Goal: Task Accomplishment & Management: Manage account settings

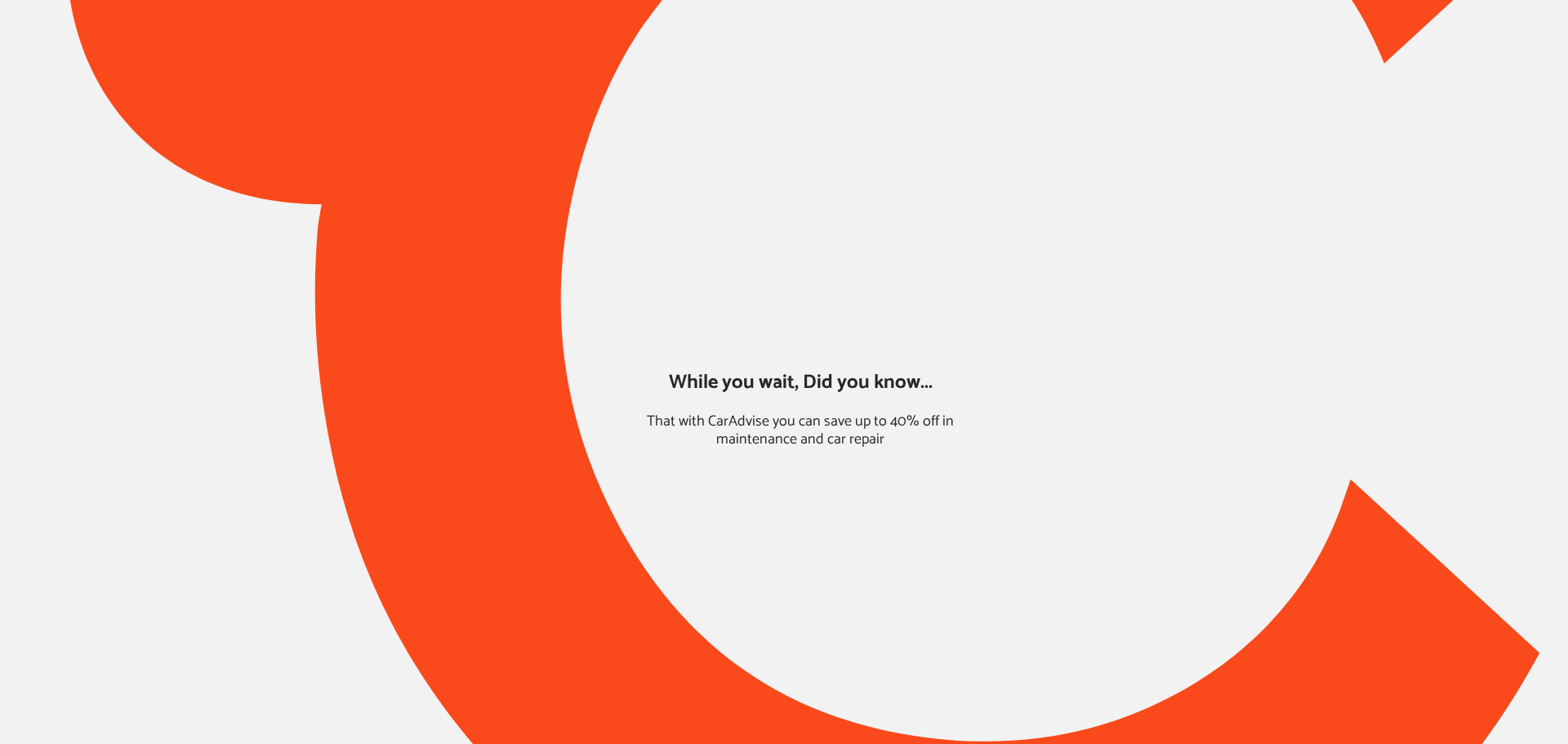
type input "*****"
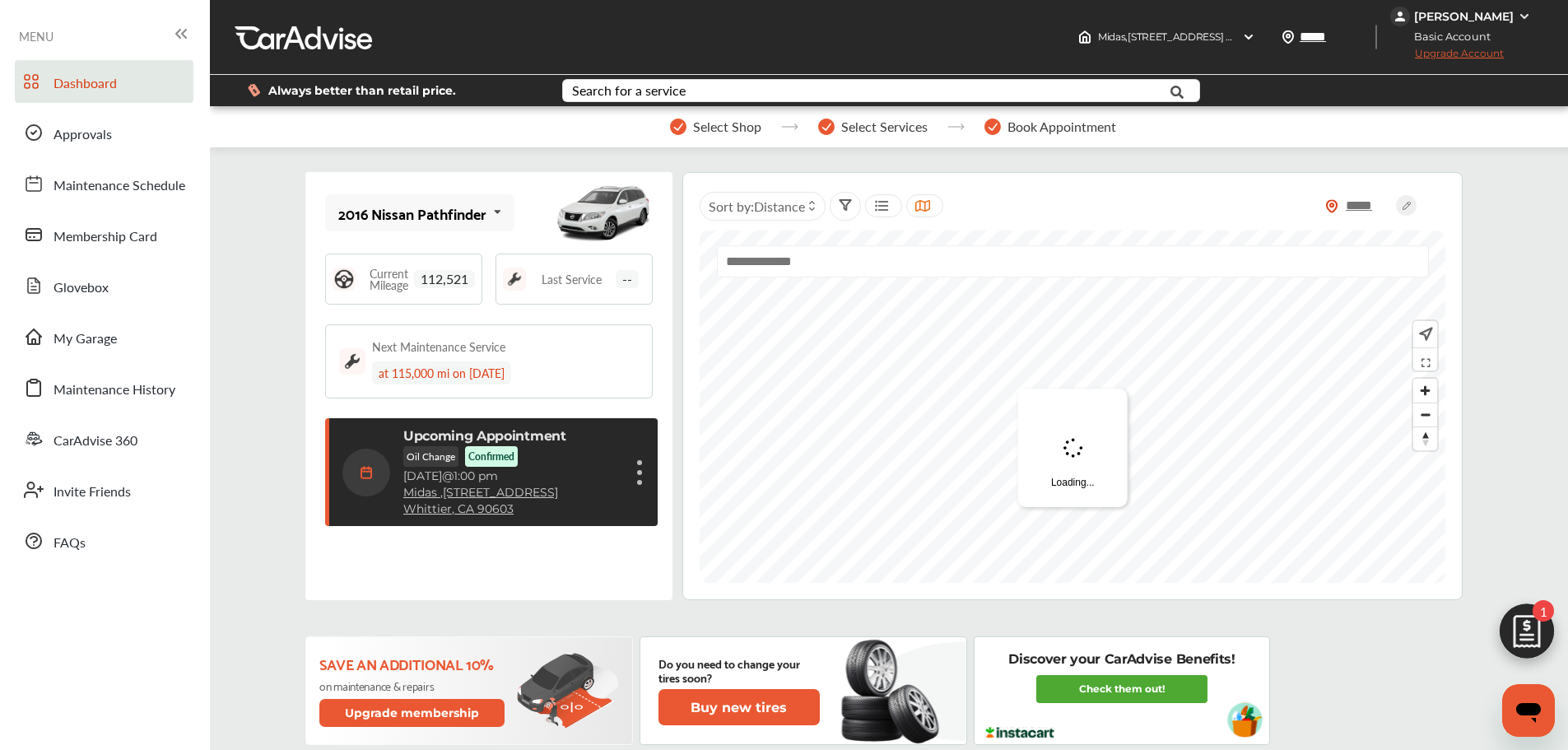
scroll to position [261, 0]
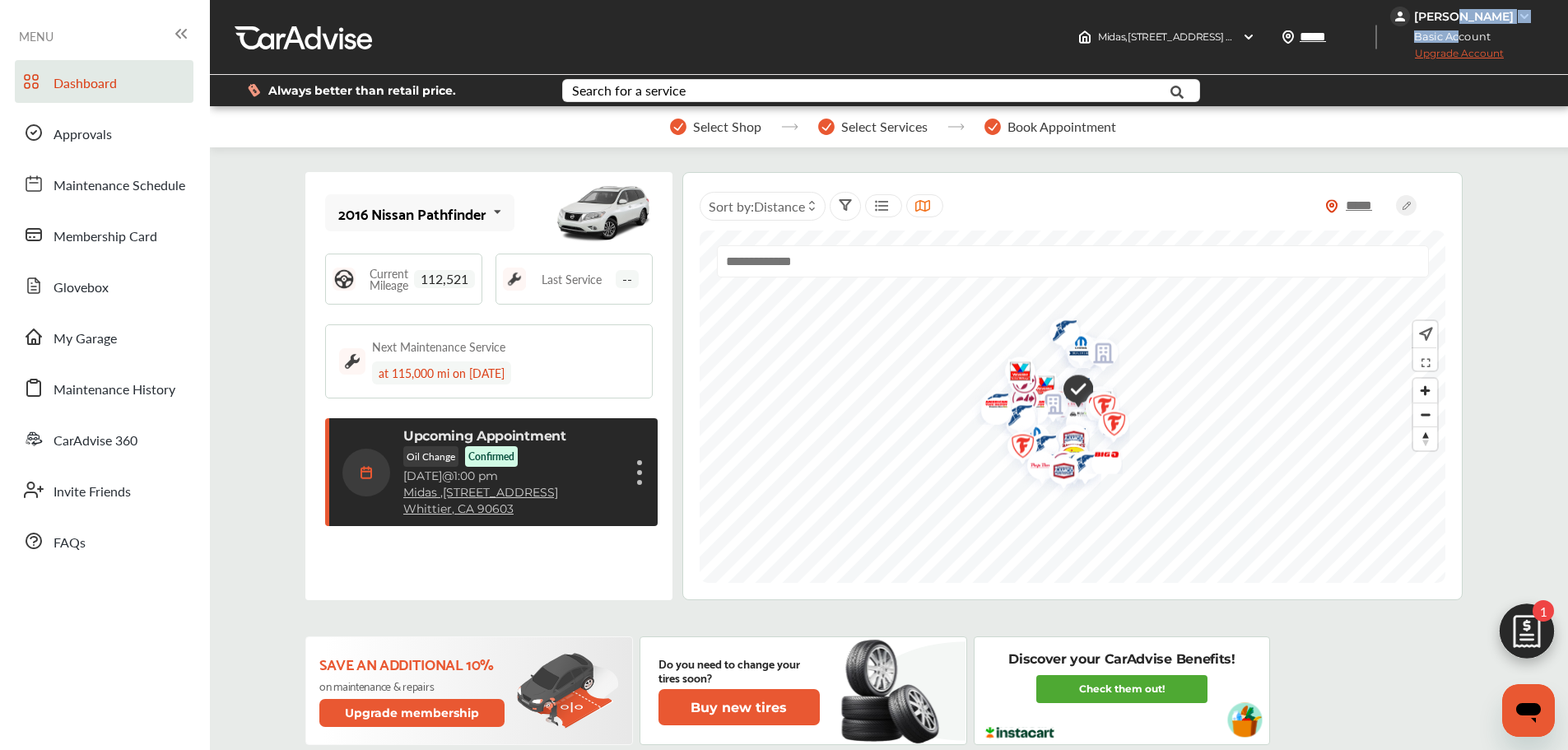
drag, startPoint x: 1468, startPoint y: 17, endPoint x: 1472, endPoint y: 35, distance: 18.4
click at [1194, 35] on div "[PERSON_NAME] Basic Account Upgrade Account" at bounding box center [1478, 37] width 177 height 74
click at [1194, 15] on div "[PERSON_NAME]" at bounding box center [1463, 17] width 100 height 15
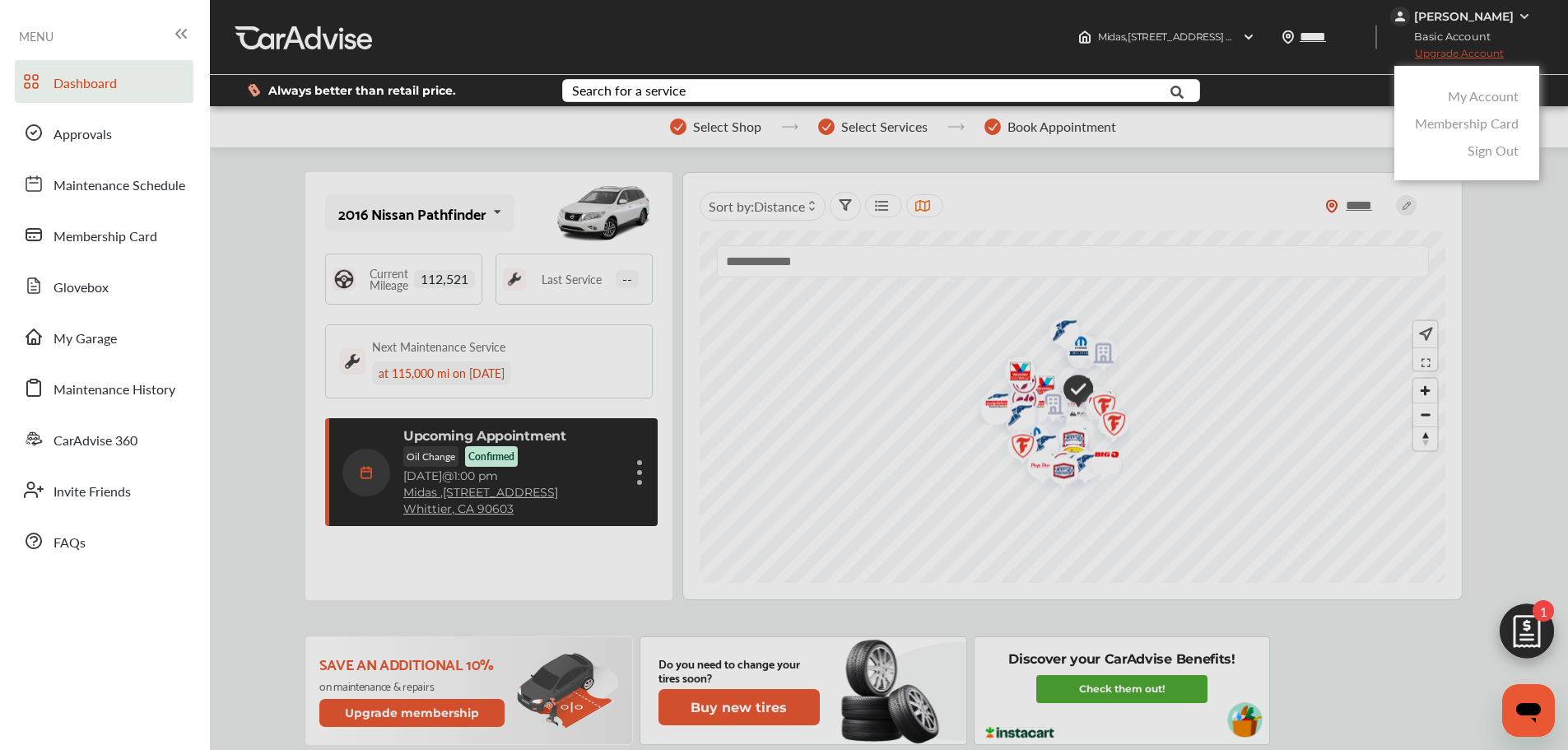
click at [1194, 120] on link "Membership Card" at bounding box center [1467, 123] width 104 height 19
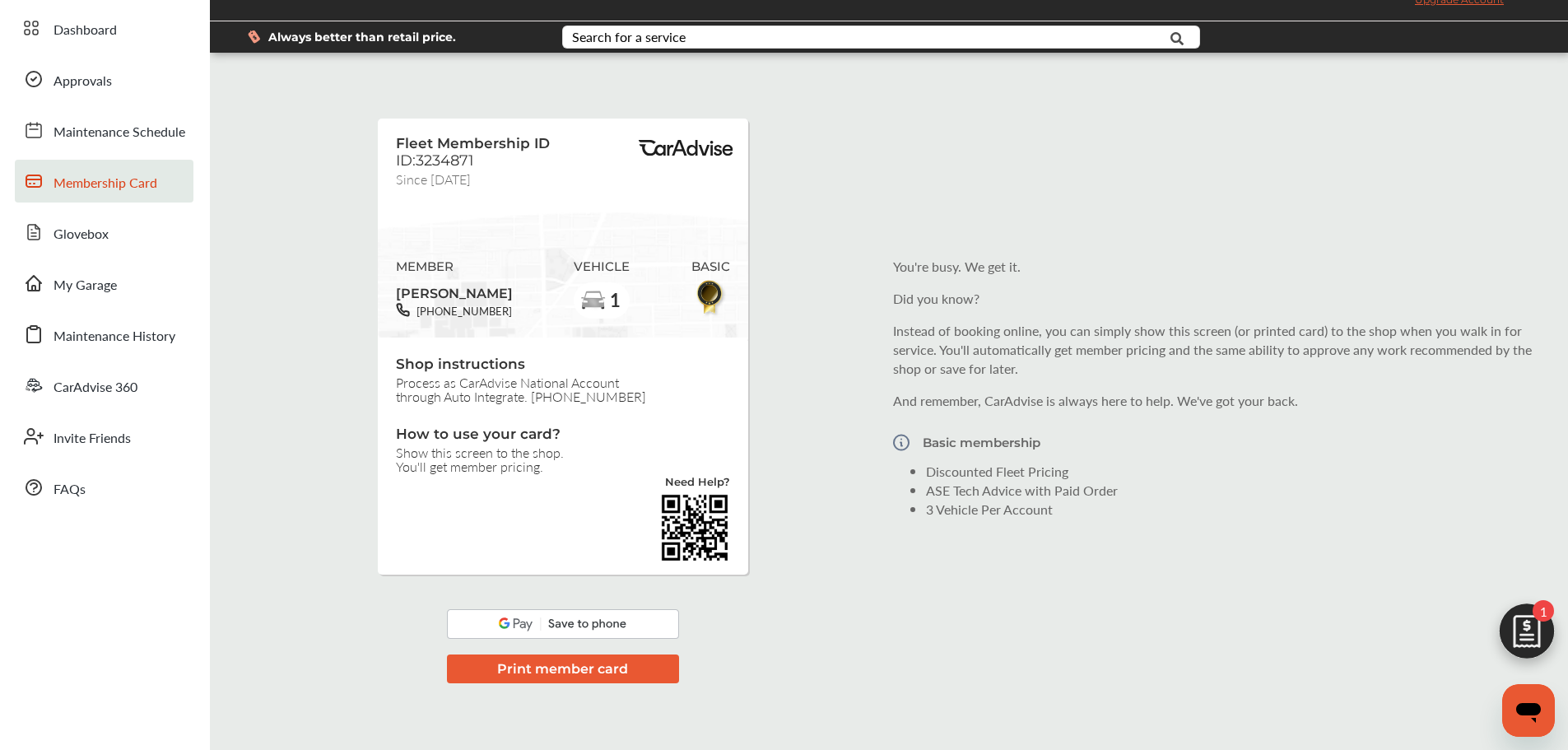
scroll to position [83, 0]
